Goal: Browse casually

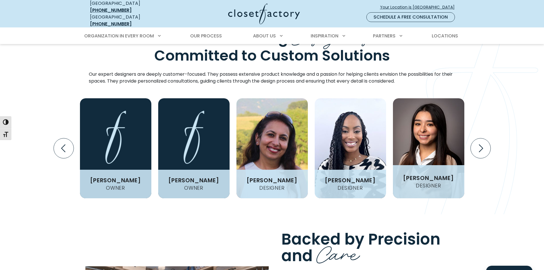
click at [425, 116] on img "Design Experts Gallery" at bounding box center [428, 148] width 71 height 100
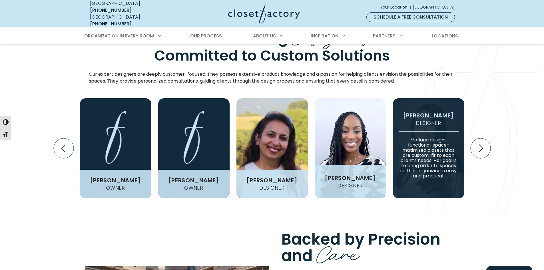
click at [352, 116] on img "Design Experts Gallery" at bounding box center [350, 148] width 71 height 100
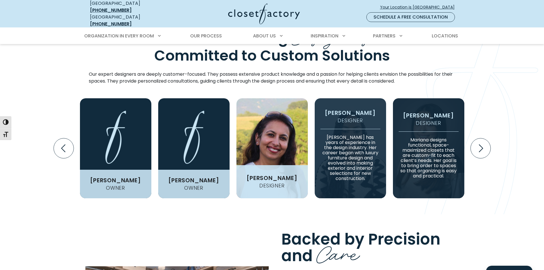
click at [279, 126] on img "Design Experts Gallery" at bounding box center [272, 148] width 71 height 100
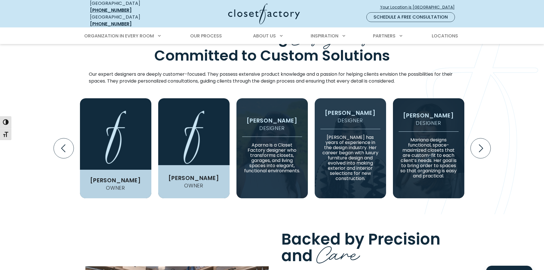
click at [194, 140] on img "Design Experts Gallery" at bounding box center [193, 148] width 71 height 100
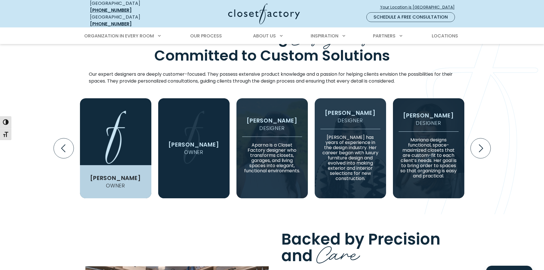
click at [139, 143] on img "Design Experts Gallery" at bounding box center [115, 148] width 71 height 100
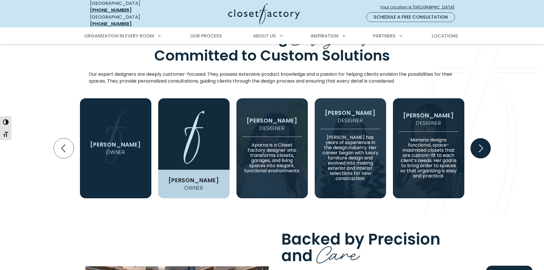
click at [479, 140] on icon "Next slide" at bounding box center [481, 148] width 20 height 20
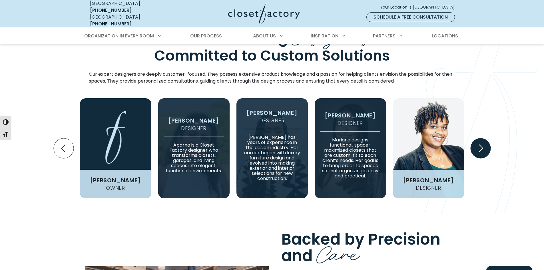
click at [479, 140] on icon "Next slide" at bounding box center [481, 148] width 20 height 20
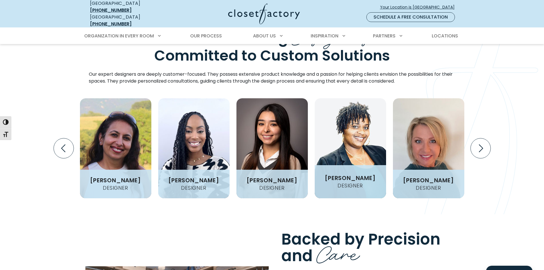
click at [360, 133] on img "Design Experts Gallery" at bounding box center [350, 148] width 71 height 100
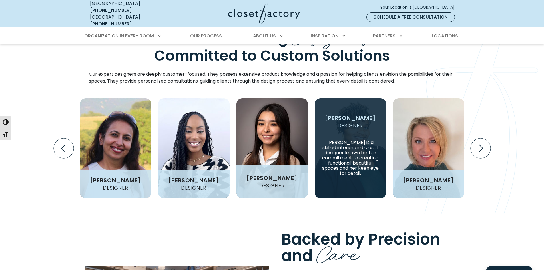
click at [270, 136] on img "Design Experts Gallery" at bounding box center [272, 148] width 71 height 100
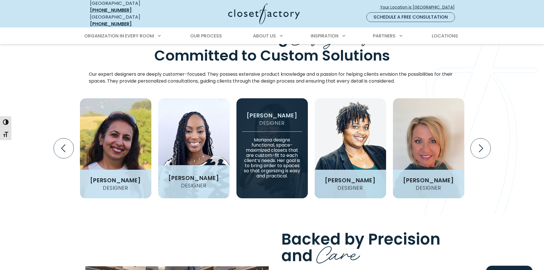
click at [217, 133] on img "Design Experts Gallery" at bounding box center [193, 148] width 71 height 100
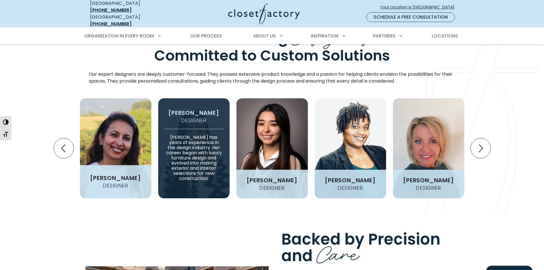
click at [121, 129] on img "Design Experts Gallery" at bounding box center [115, 148] width 71 height 100
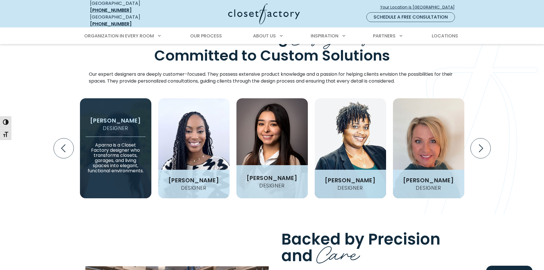
click at [275, 130] on img "Design Experts Gallery" at bounding box center [272, 148] width 71 height 100
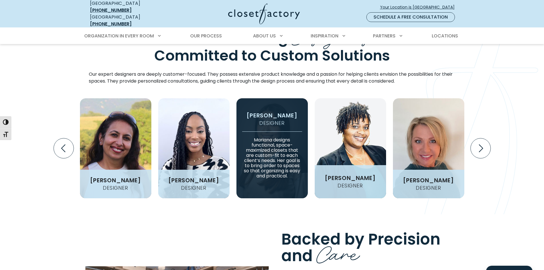
click at [362, 131] on img "Design Experts Gallery" at bounding box center [350, 148] width 71 height 100
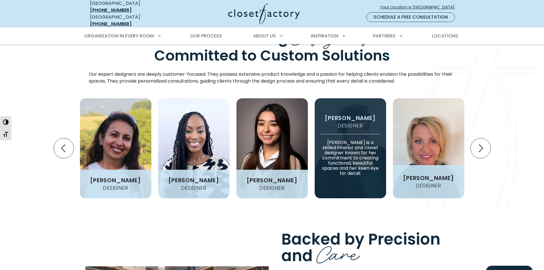
click at [424, 133] on img "Design Experts Gallery" at bounding box center [428, 148] width 71 height 100
